Goal: Task Accomplishment & Management: Use online tool/utility

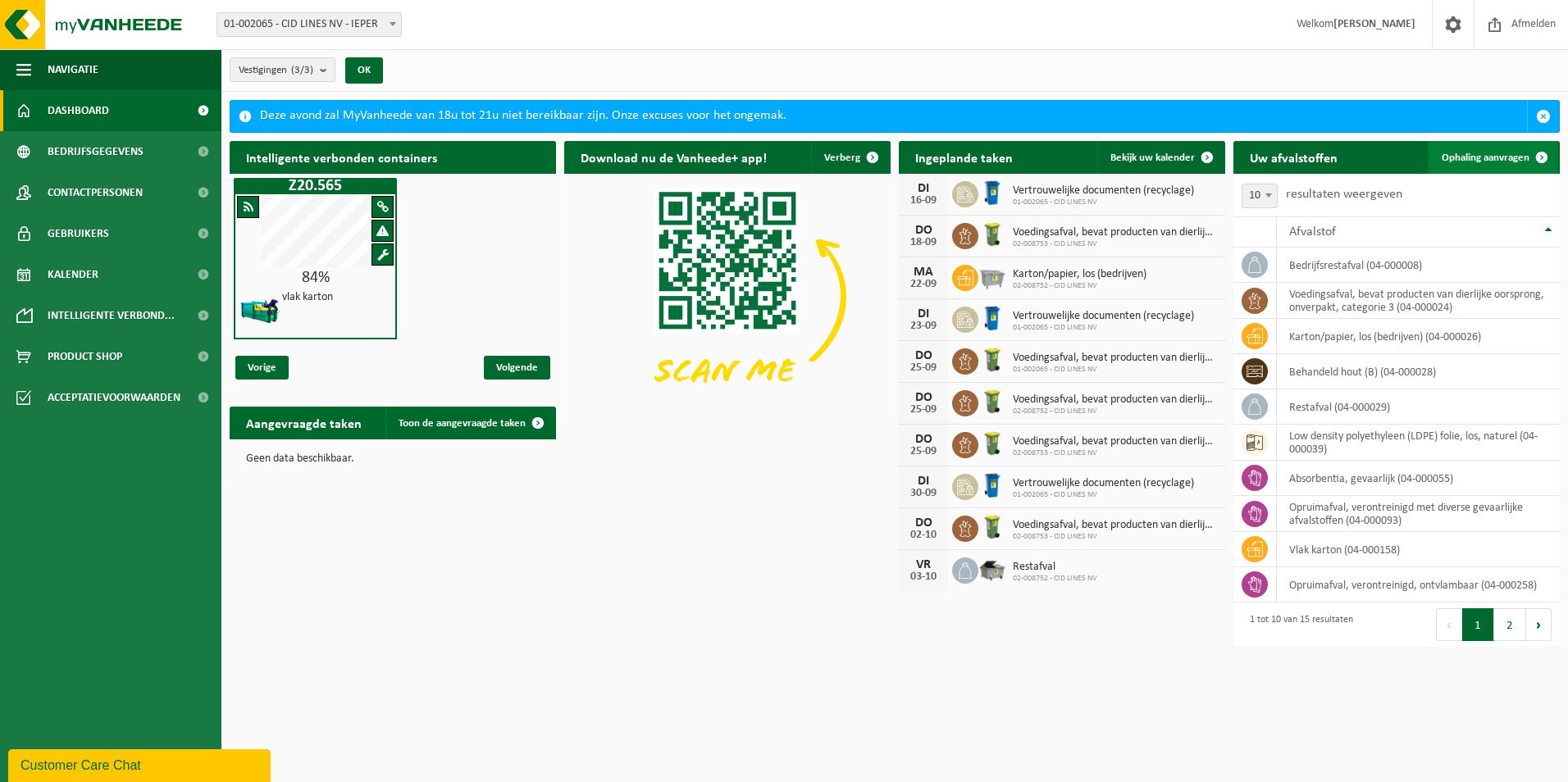
click at [1485, 153] on span "Ophaling aanvragen" at bounding box center [1485, 158] width 88 height 11
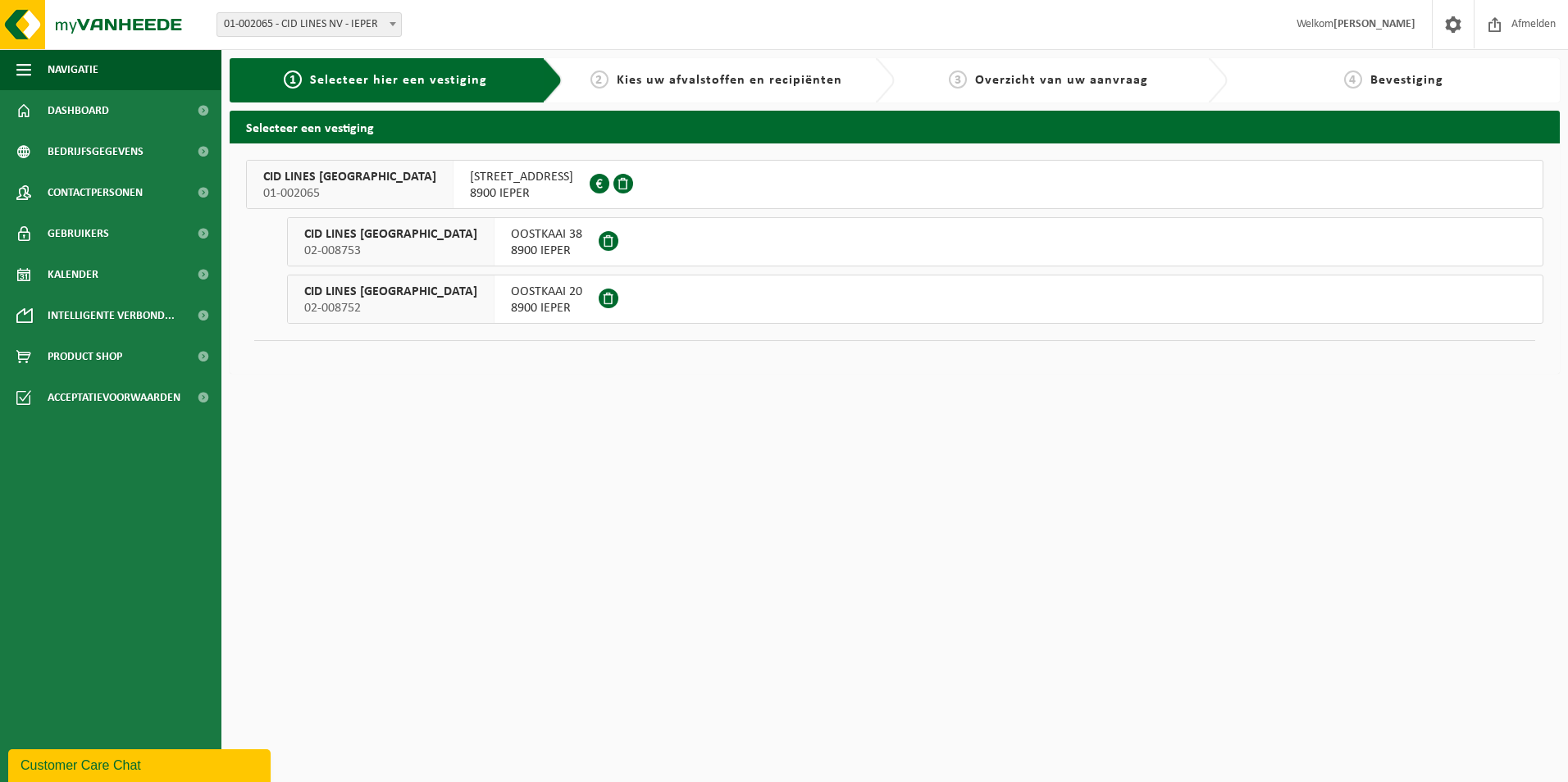
click at [470, 188] on span "8900 IEPER" at bounding box center [522, 194] width 104 height 17
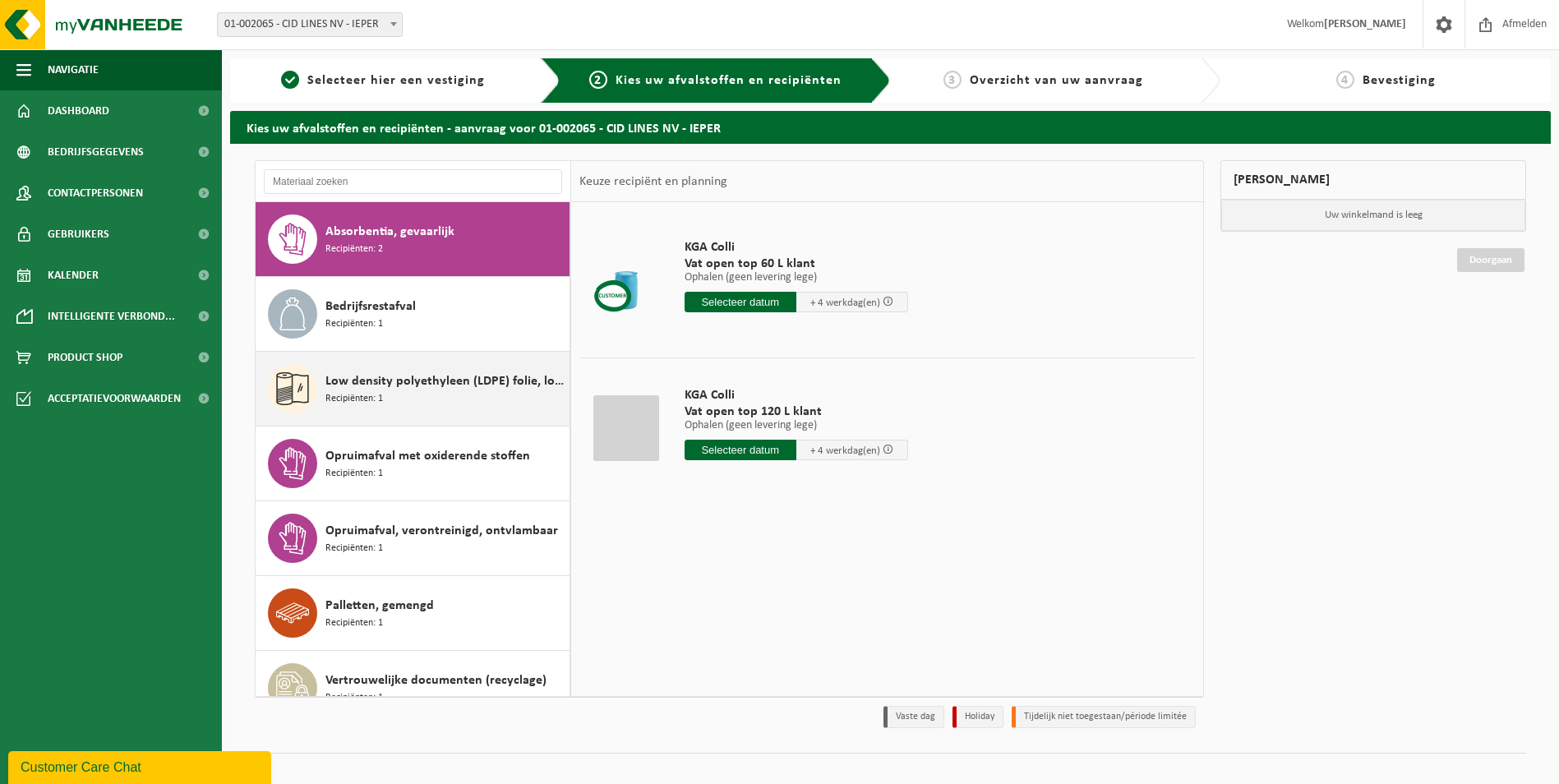
click at [398, 392] on div "Low density polyethyleen (LDPE) folie, los, naturel Recipiënten: 1" at bounding box center [445, 388] width 240 height 49
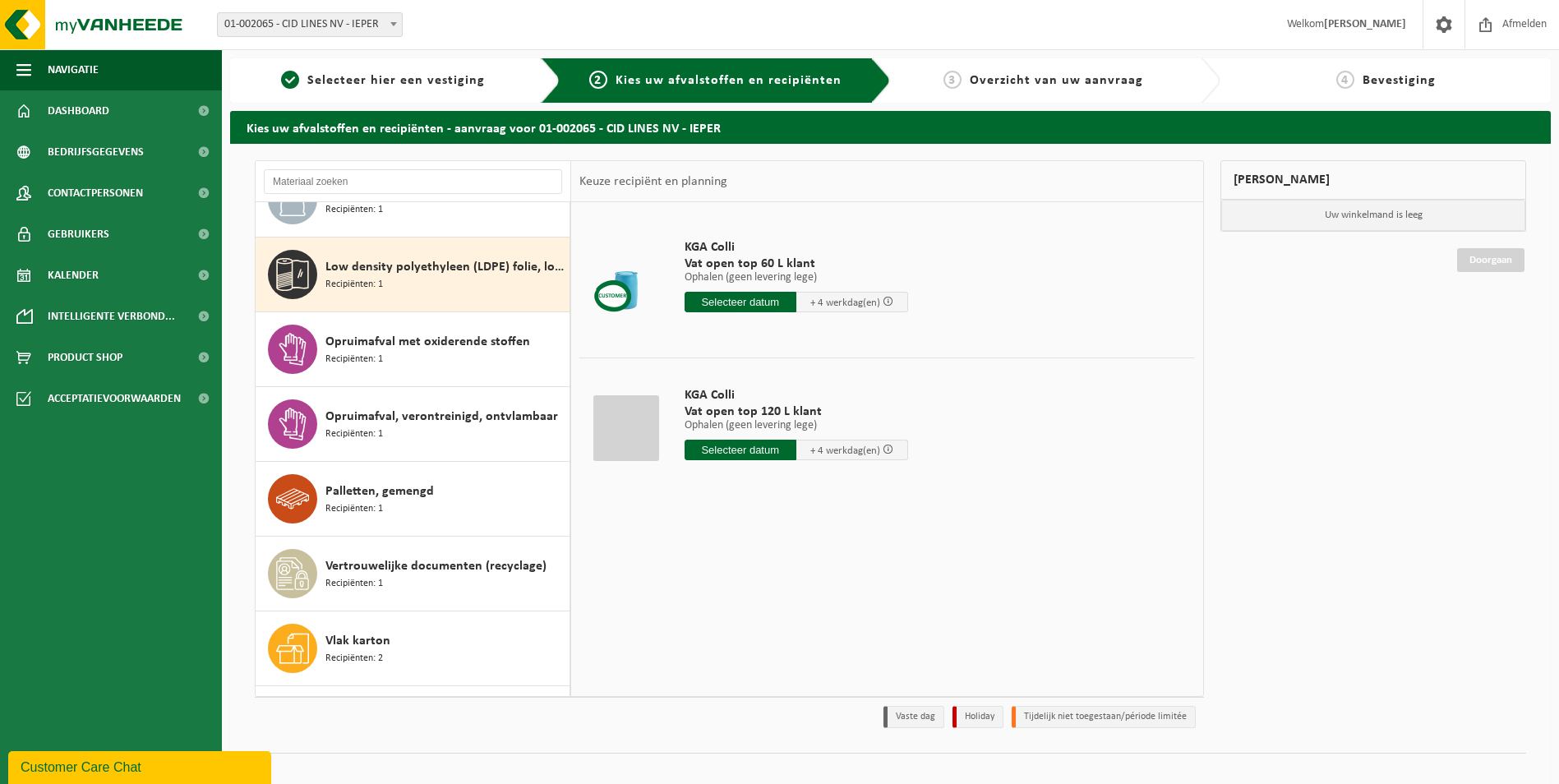
scroll to position [150, 0]
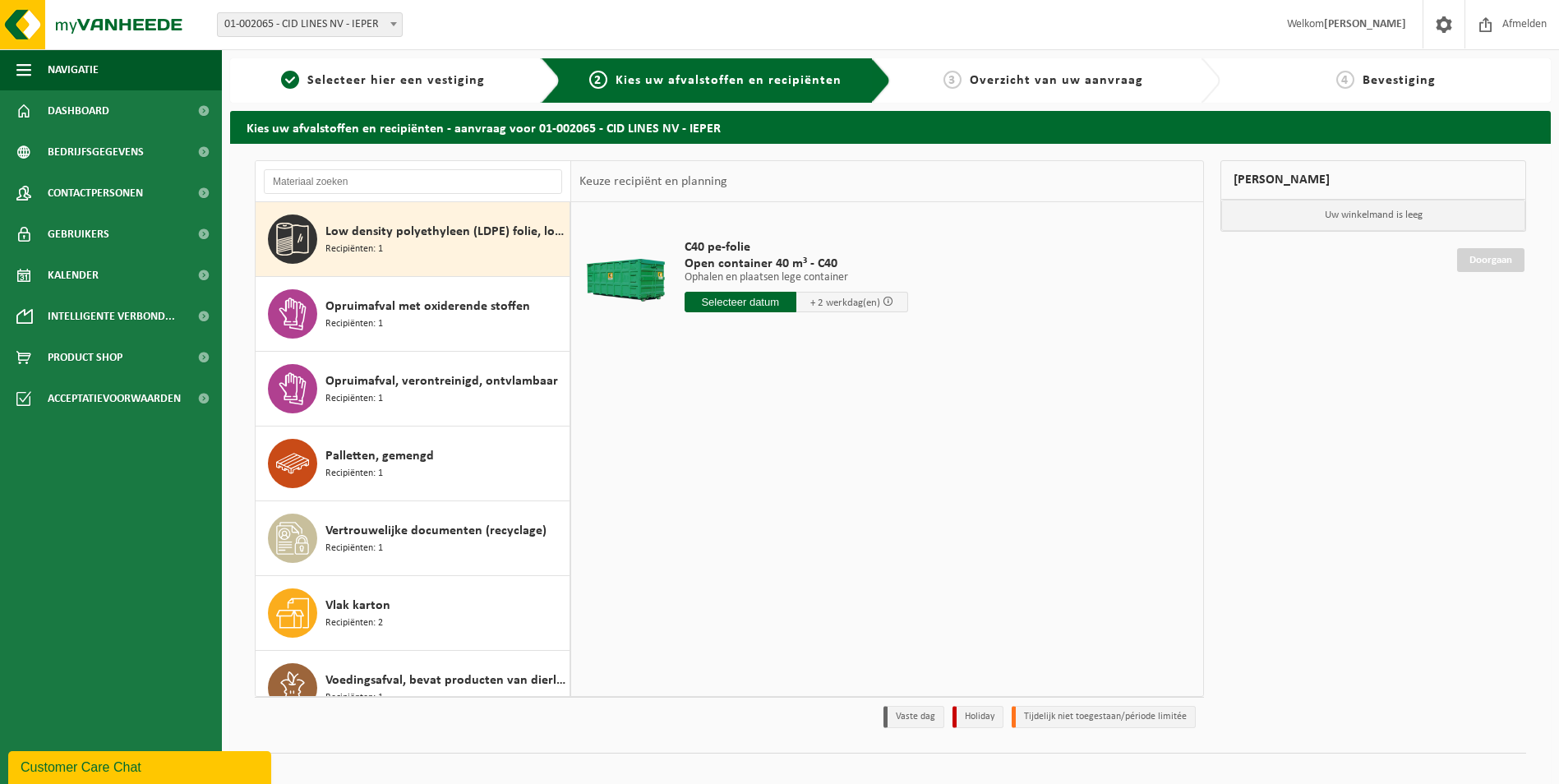
click at [736, 301] on input "text" at bounding box center [741, 302] width 112 height 21
click at [759, 440] on div "17" at bounding box center [757, 448] width 28 height 26
type input "Van [DATE]"
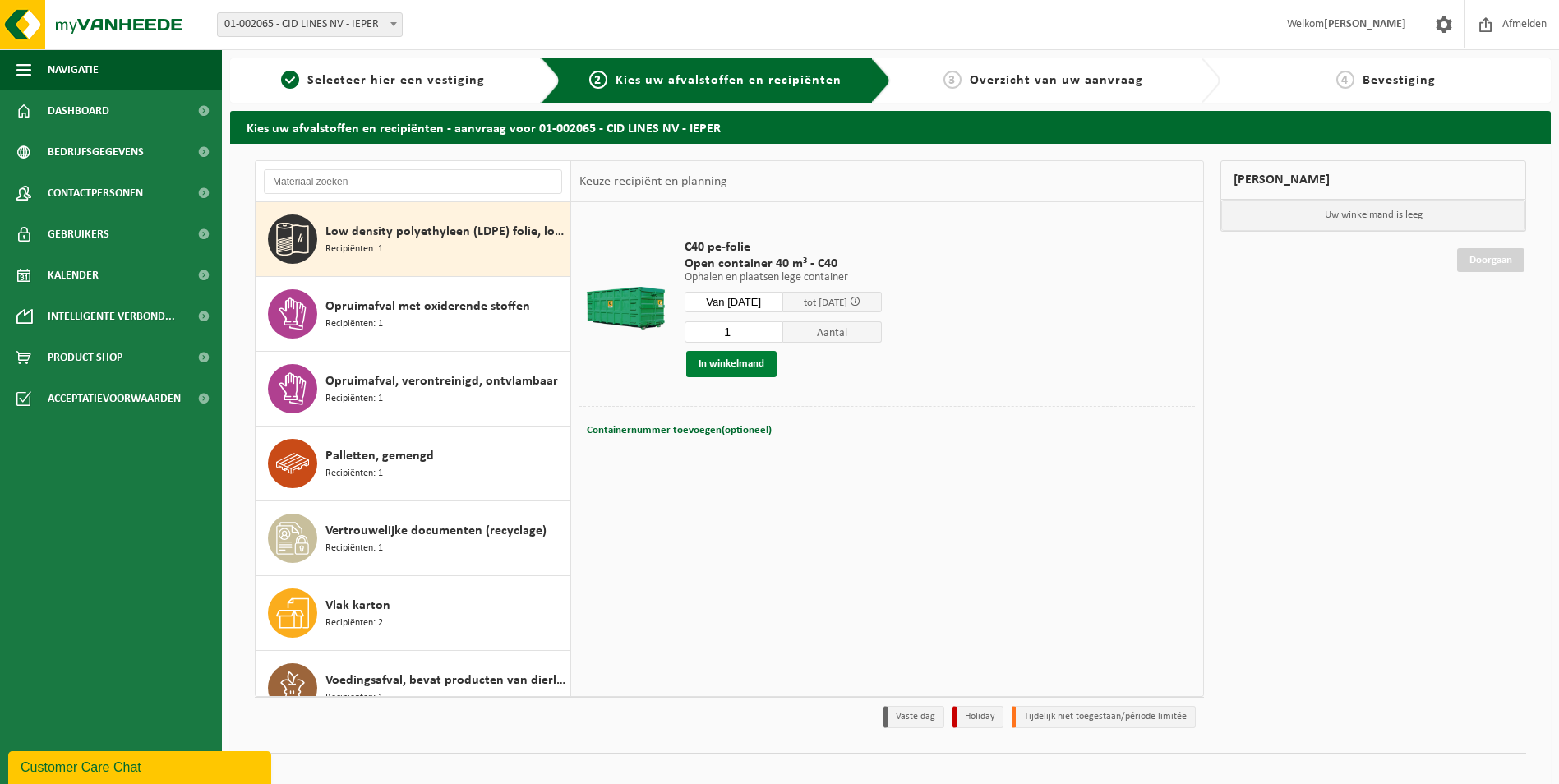
click at [726, 359] on button "In winkelmand" at bounding box center [731, 363] width 90 height 26
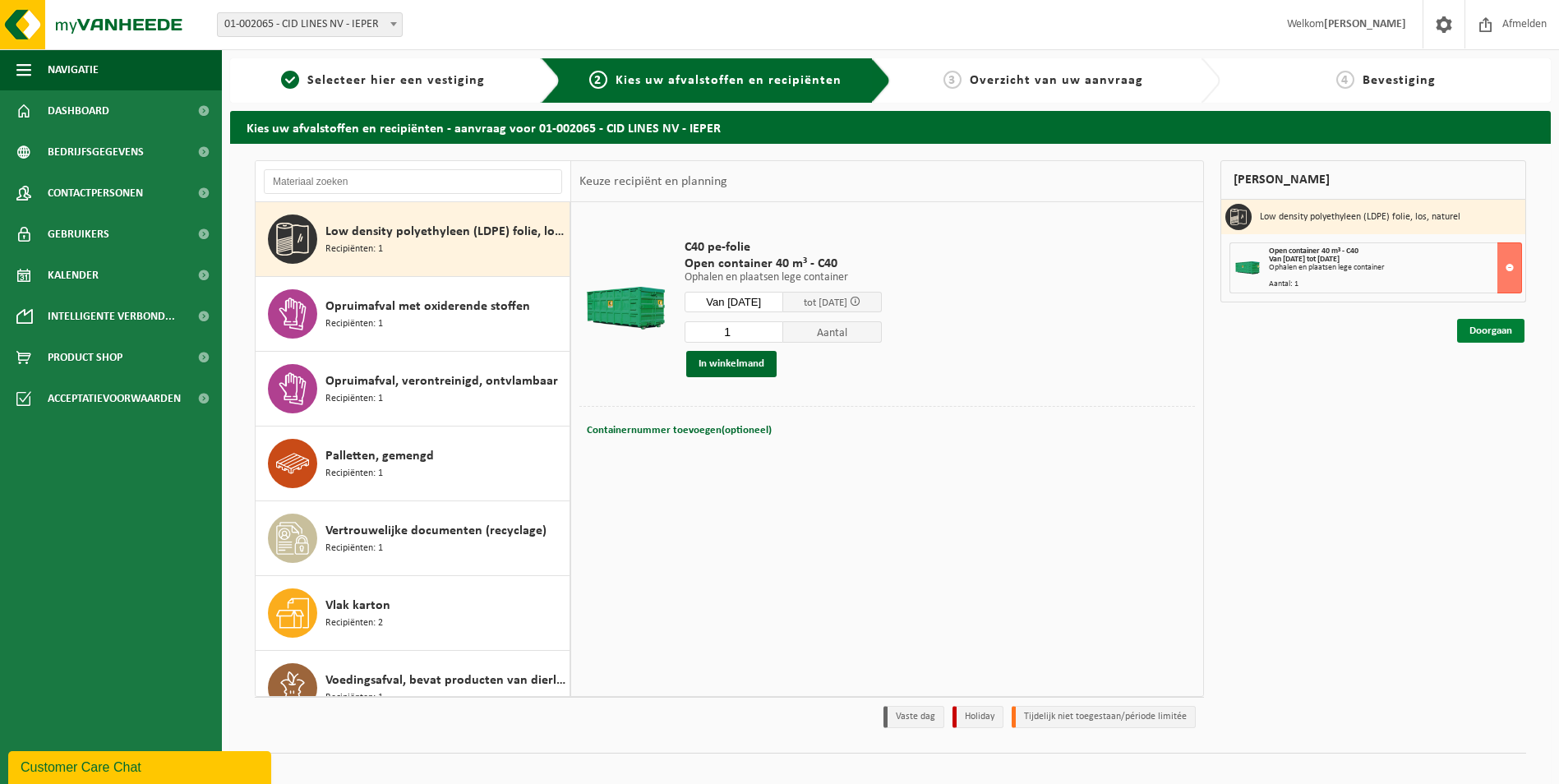
click at [1488, 329] on link "Doorgaan" at bounding box center [1490, 331] width 68 height 23
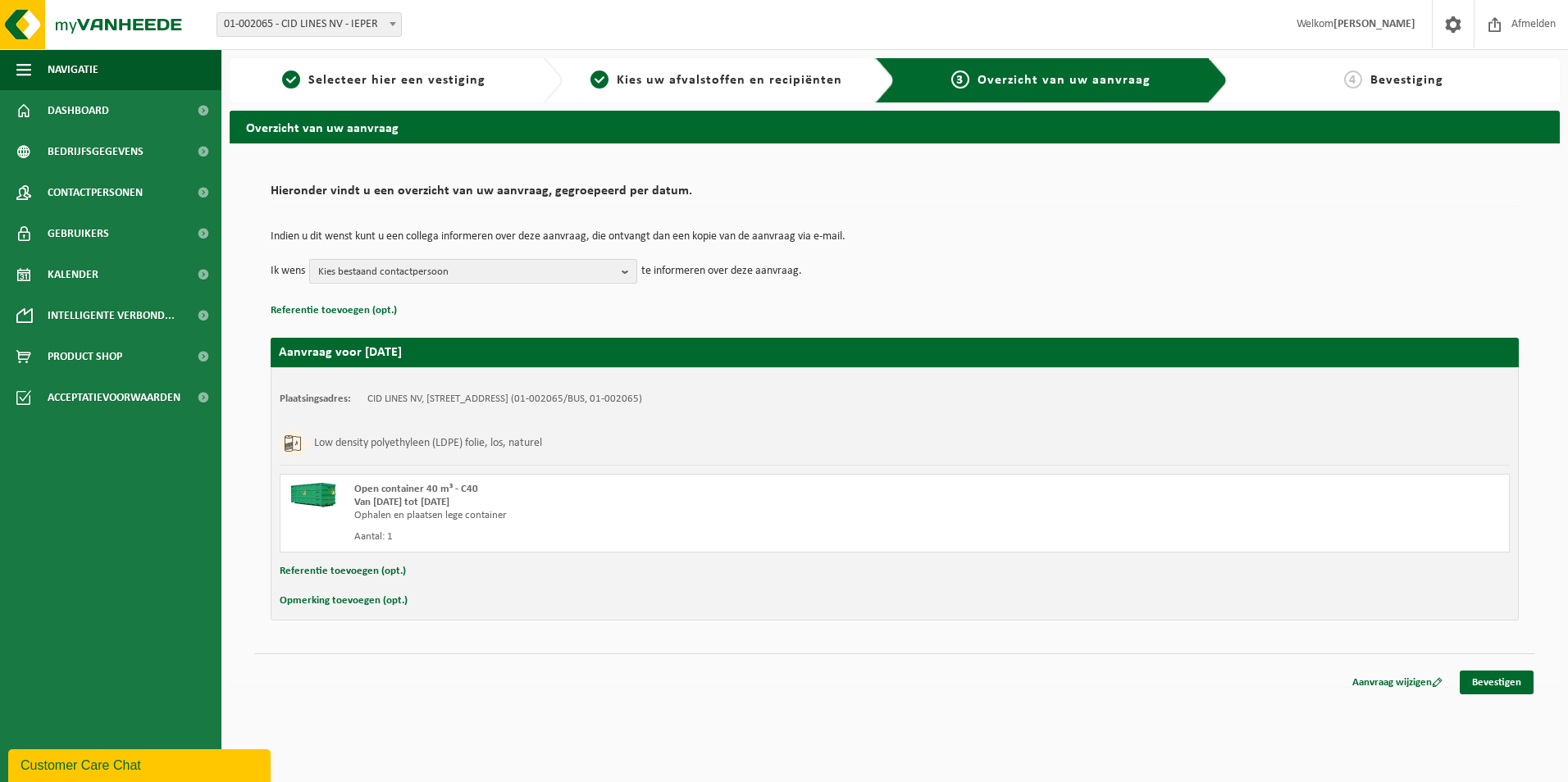
click at [624, 272] on b "button" at bounding box center [629, 271] width 15 height 23
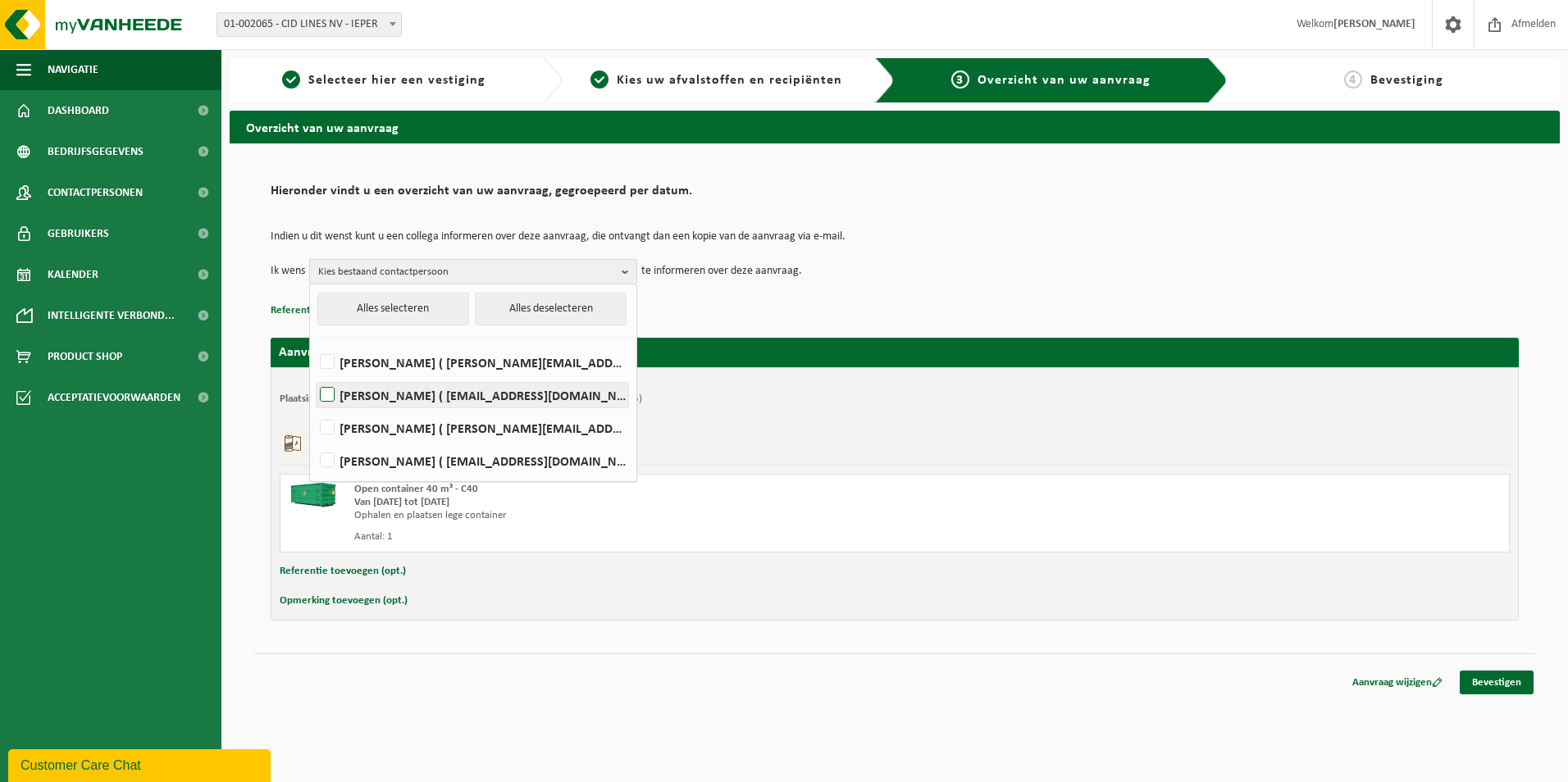
click at [522, 393] on label "AMBER BOUDEN ( amber.bouden@cidlines.com )" at bounding box center [472, 395] width 311 height 24
click at [314, 375] on input "AMBER BOUDEN ( amber.bouden@cidlines.com )" at bounding box center [313, 374] width 1 height 1
checkbox input "true"
click at [943, 547] on div "Open container 40 m³ - C40 Van 2025-09-17 tot 2025-09-19 Ophalen en plaatsen le…" at bounding box center [894, 513] width 1230 height 78
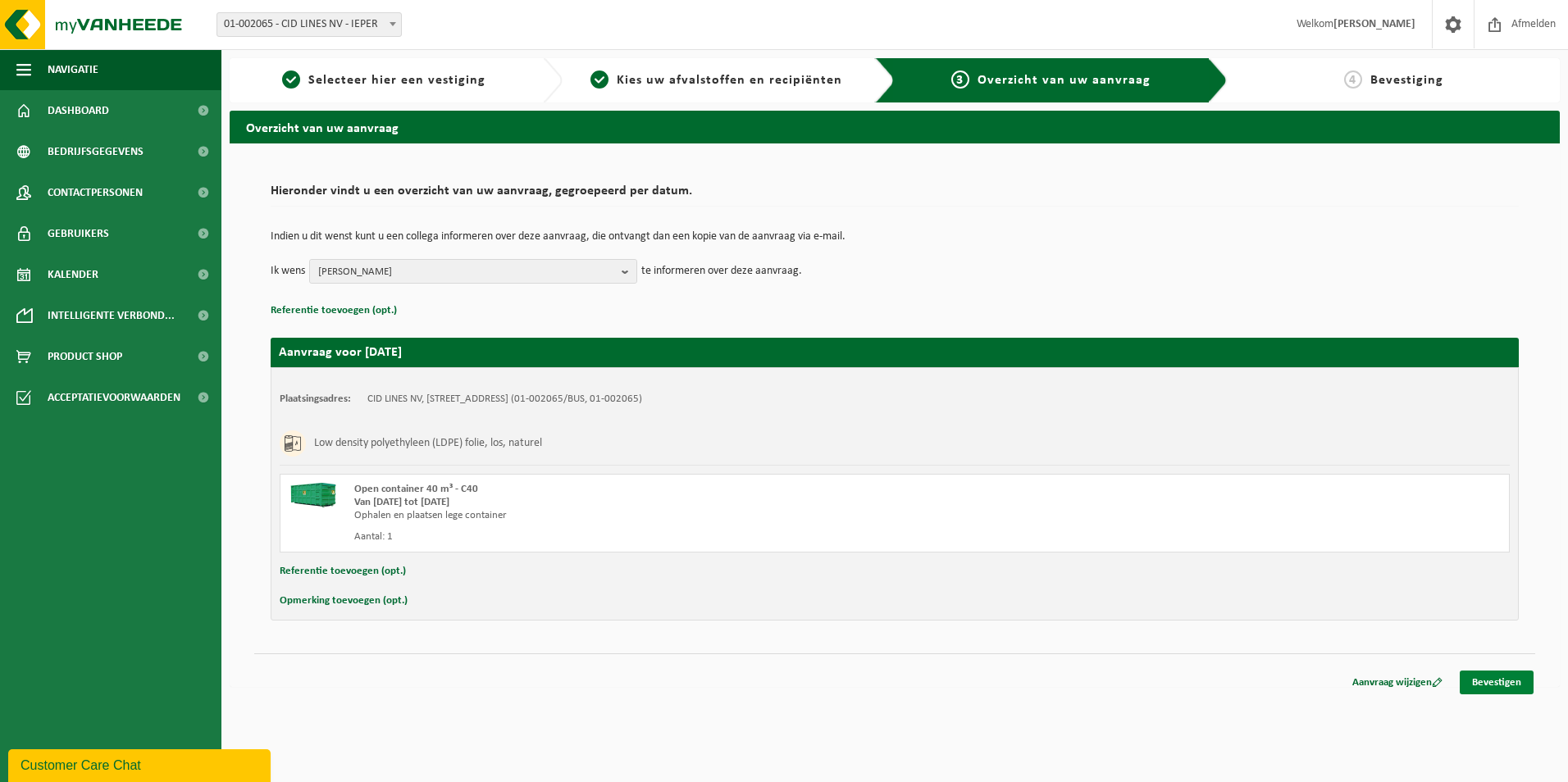
click at [1510, 685] on link "Bevestigen" at bounding box center [1496, 682] width 73 height 23
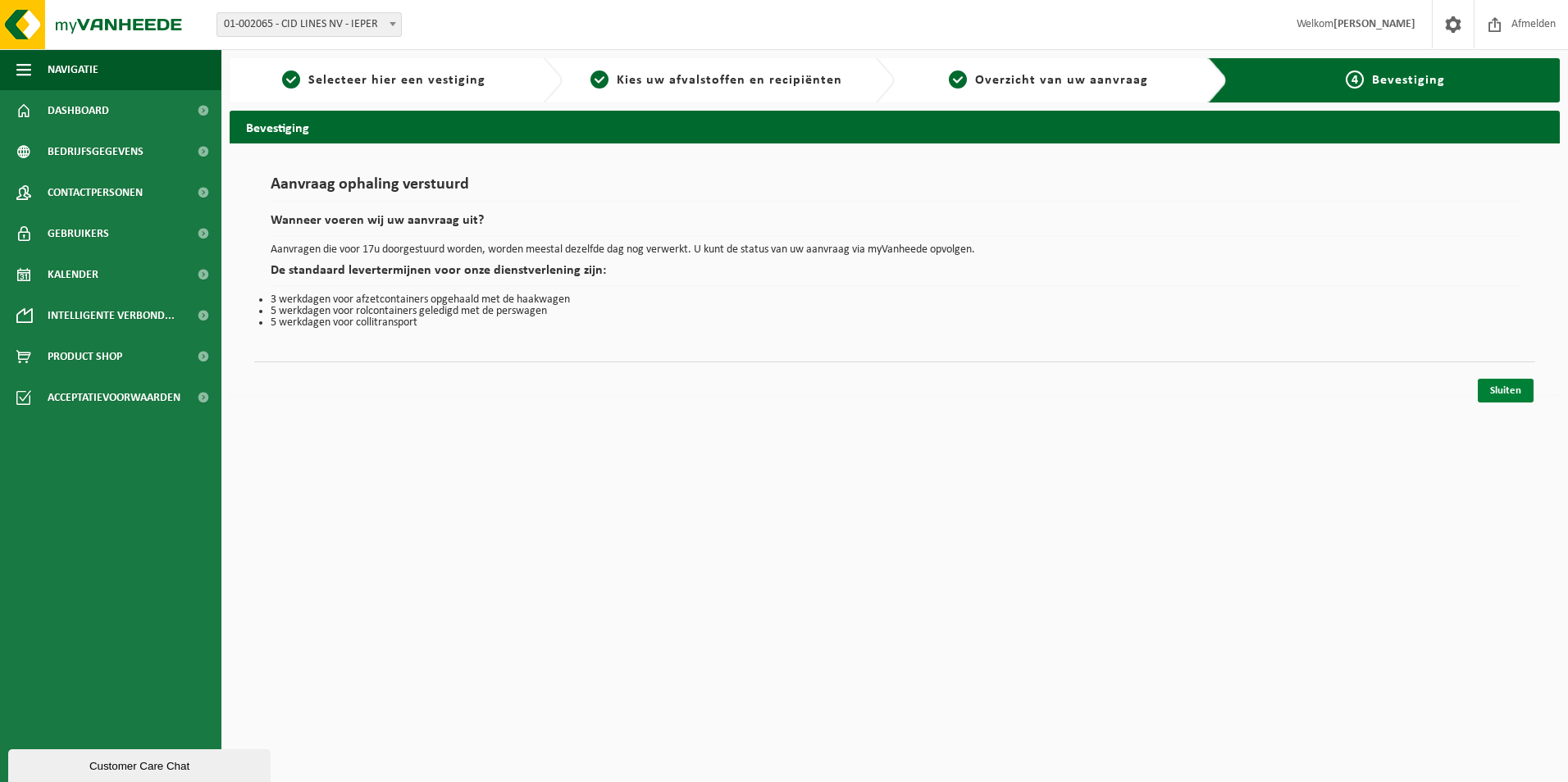
click at [1513, 391] on link "Sluiten" at bounding box center [1505, 391] width 56 height 23
